Goal: Find specific page/section: Find specific page/section

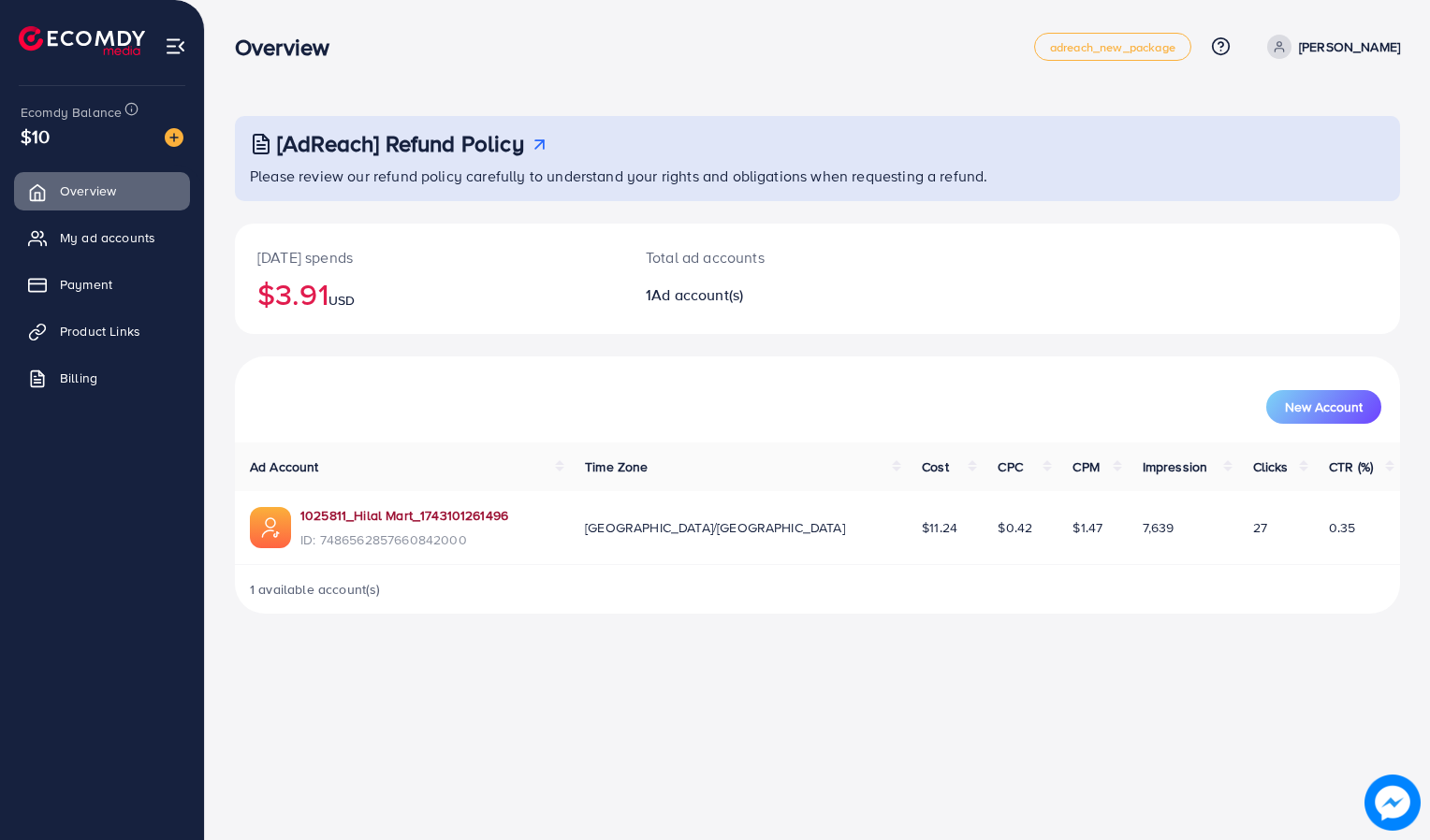
click at [453, 517] on link "1025811_Hilal Mart_1743101261496" at bounding box center [404, 516] width 208 height 19
click at [421, 519] on link "1025811_Hilal Mart_1743101261496" at bounding box center [404, 516] width 208 height 19
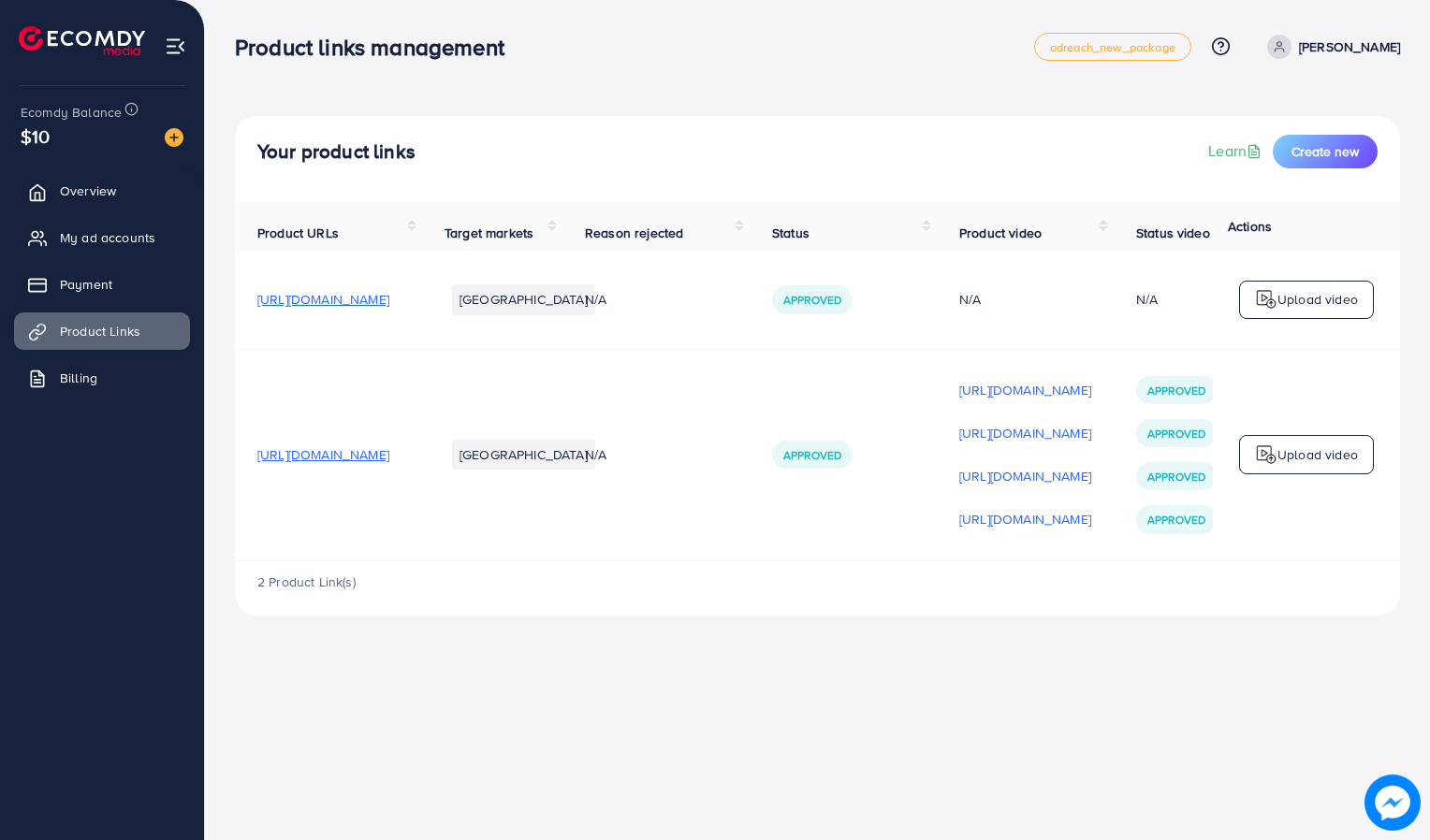
click at [303, 461] on span "https://www.childoor.store/products/childrens-busy-board-dressing-and-buttoning…" at bounding box center [323, 455] width 132 height 19
